Goal: Task Accomplishment & Management: Use online tool/utility

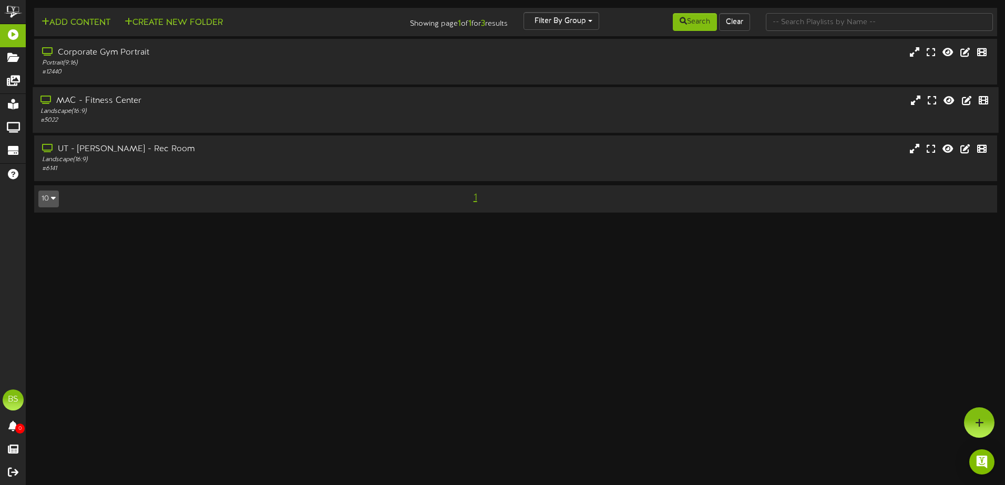
click at [173, 112] on div "Landscape ( 16:9 )" at bounding box center [233, 111] width 387 height 9
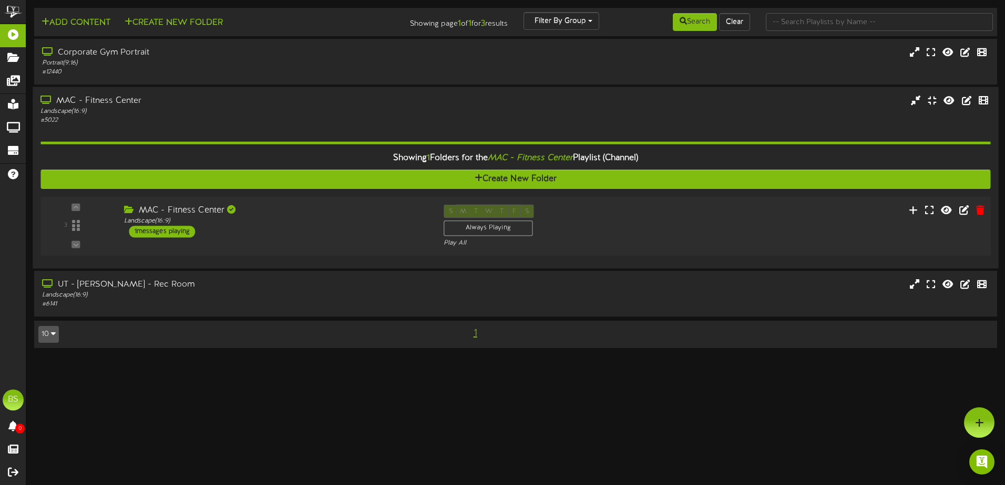
click at [726, 231] on div "3 ( 16:9" at bounding box center [515, 226] width 959 height 43
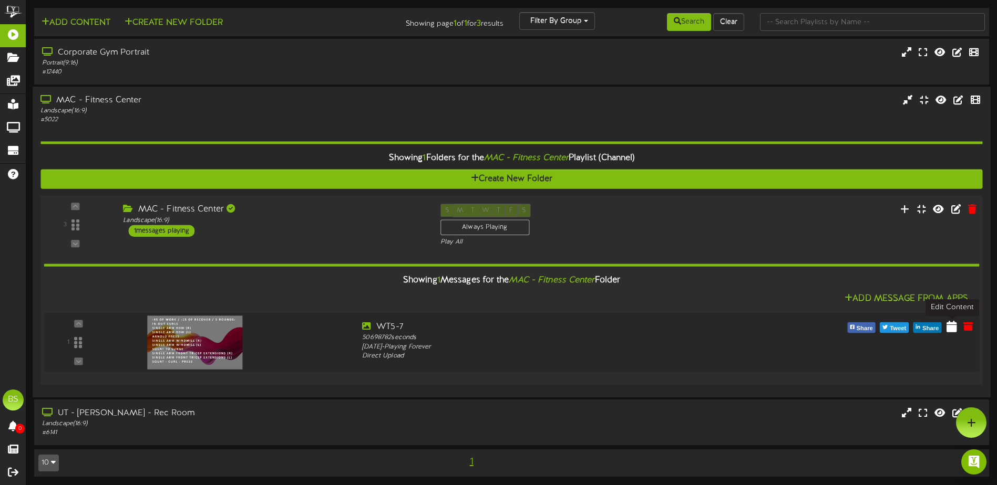
click at [953, 328] on icon at bounding box center [951, 327] width 11 height 12
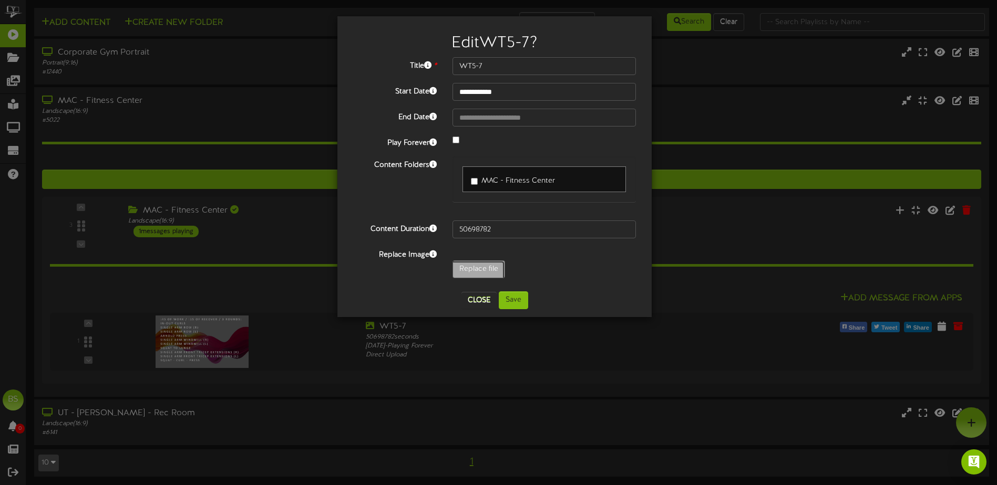
type input "**********"
type input "CoreClass8-25"
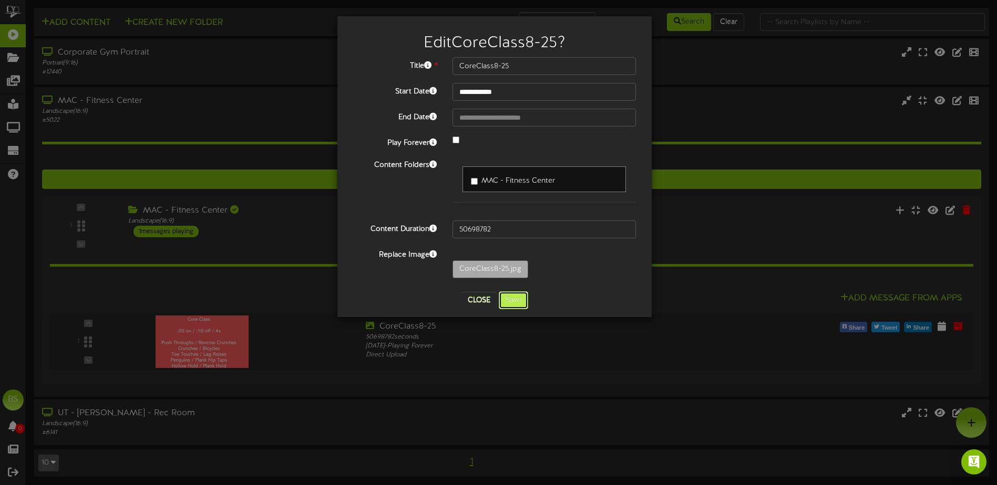
click at [509, 303] on button "Save" at bounding box center [513, 301] width 29 height 18
